Goal: Task Accomplishment & Management: Manage account settings

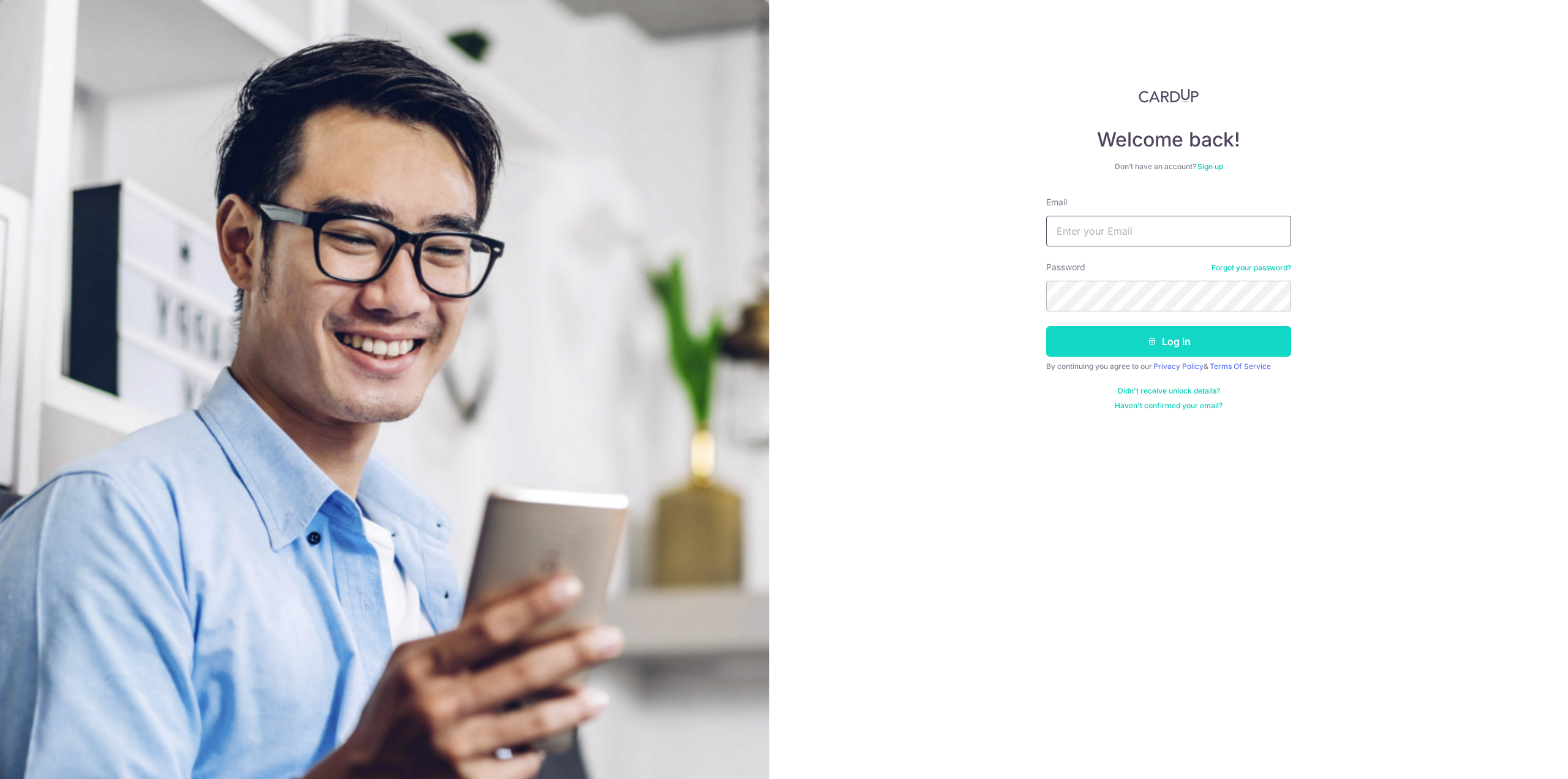
type input "[EMAIL_ADDRESS][DOMAIN_NAME]"
click at [1083, 327] on button "Log in" at bounding box center [1168, 341] width 245 height 30
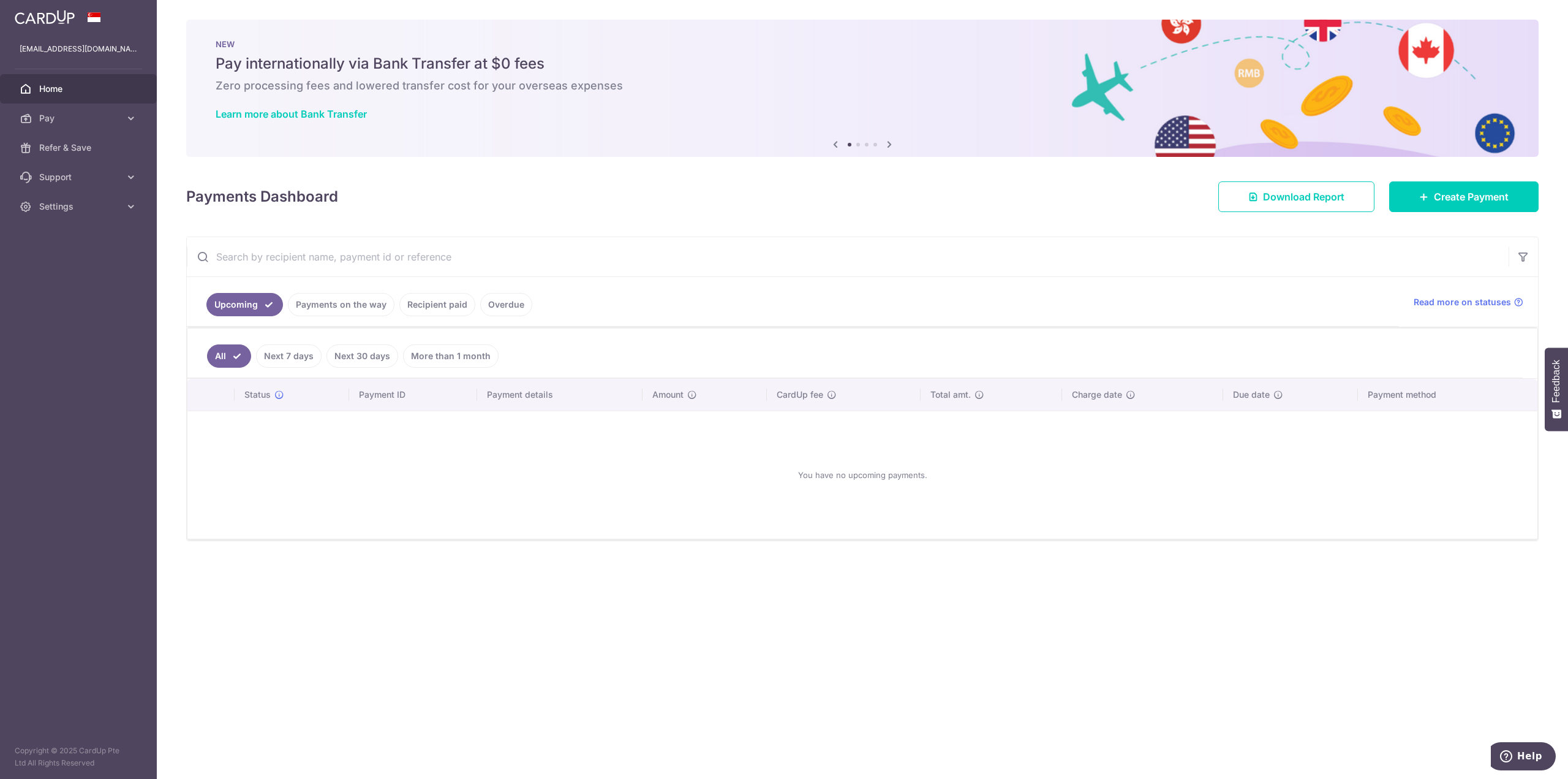
click at [890, 145] on icon at bounding box center [889, 144] width 14 height 15
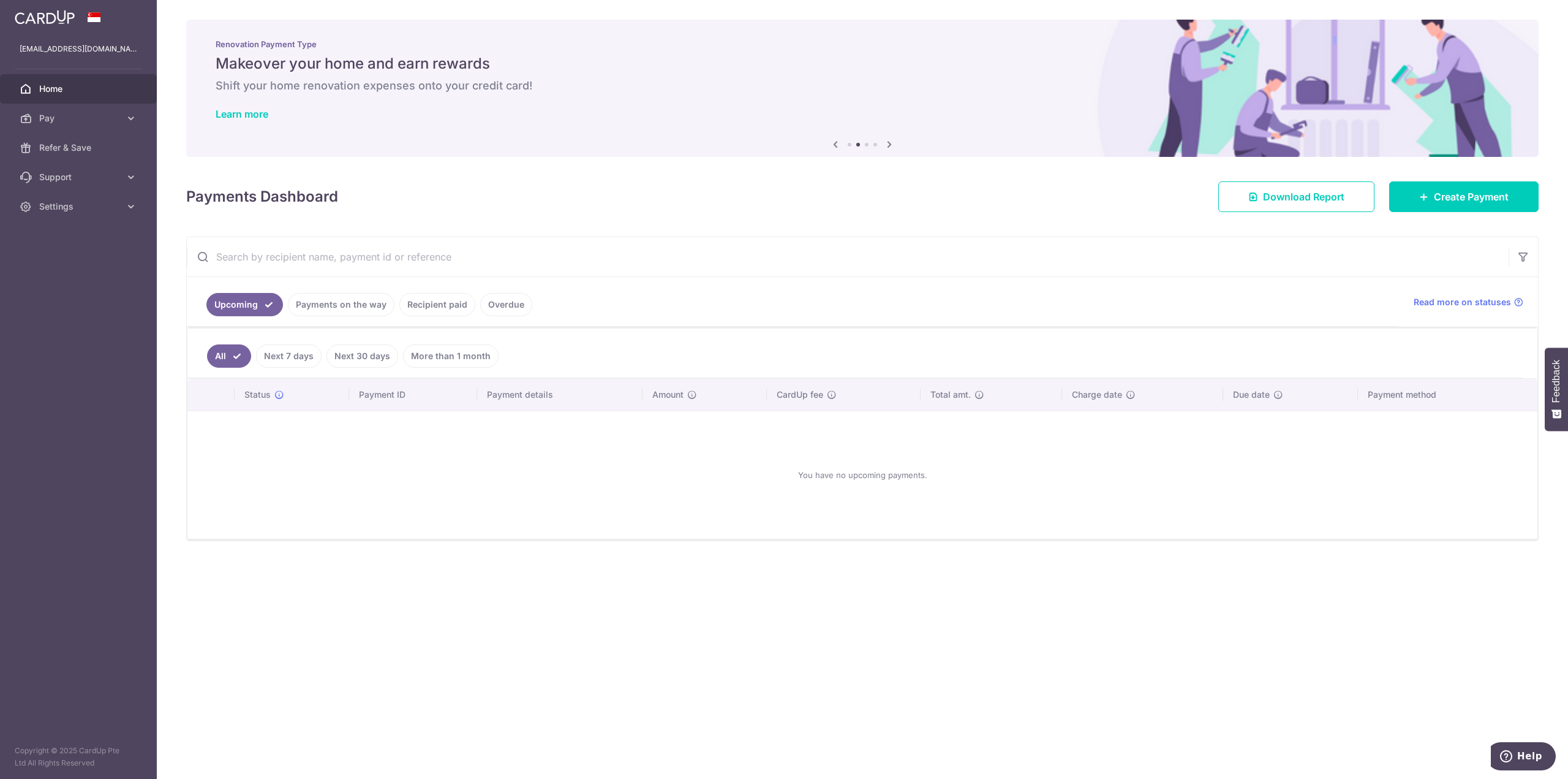
click at [890, 145] on icon at bounding box center [889, 144] width 14 height 15
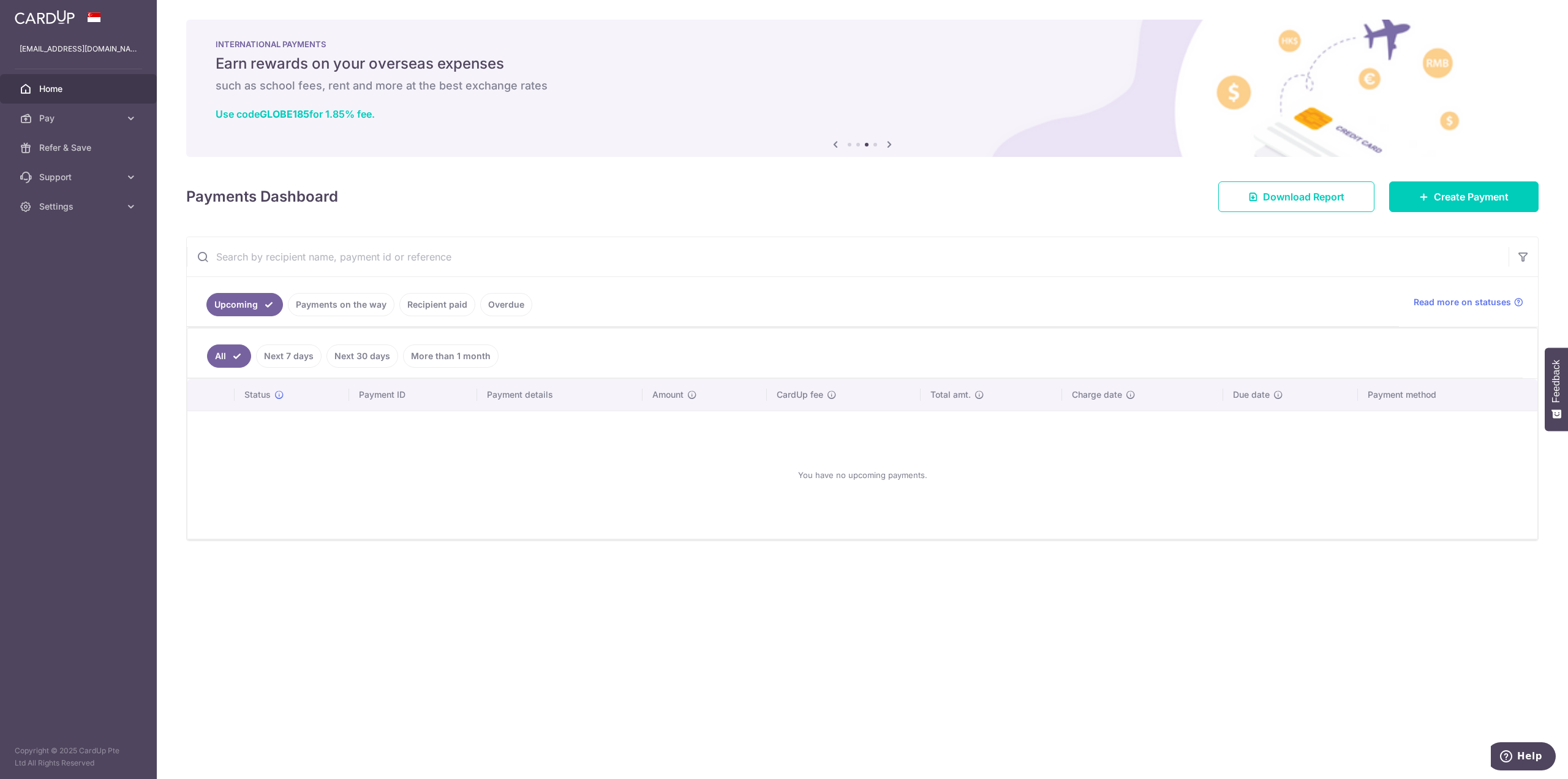
click at [890, 145] on icon at bounding box center [889, 144] width 14 height 15
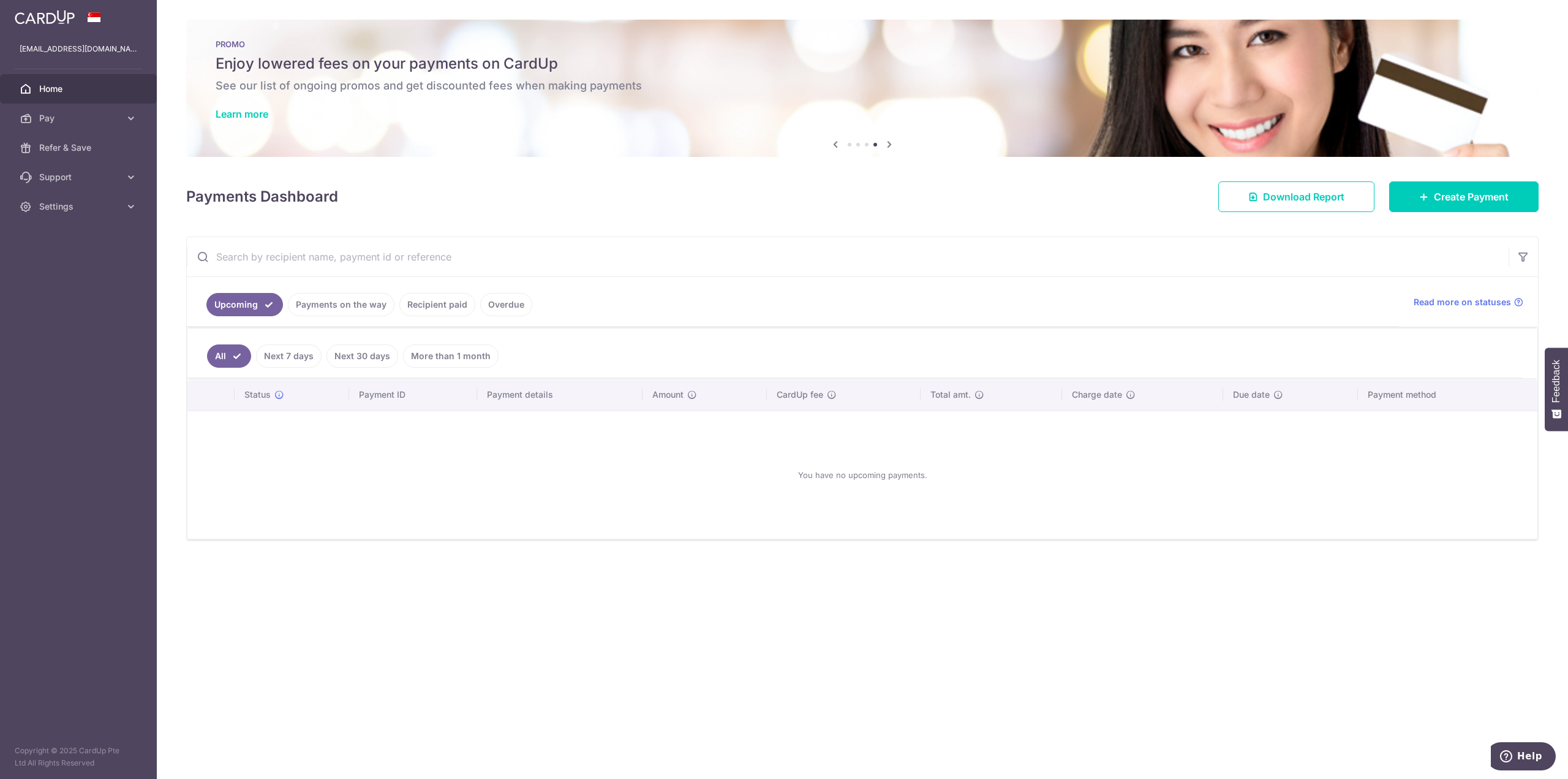
click at [422, 87] on h6 "See our list of ongoing promos and get discounted fees when making payments" at bounding box center [863, 86] width 1294 height 14
click at [226, 119] on link "Learn more" at bounding box center [242, 113] width 52 height 12
